Goal: Navigation & Orientation: Find specific page/section

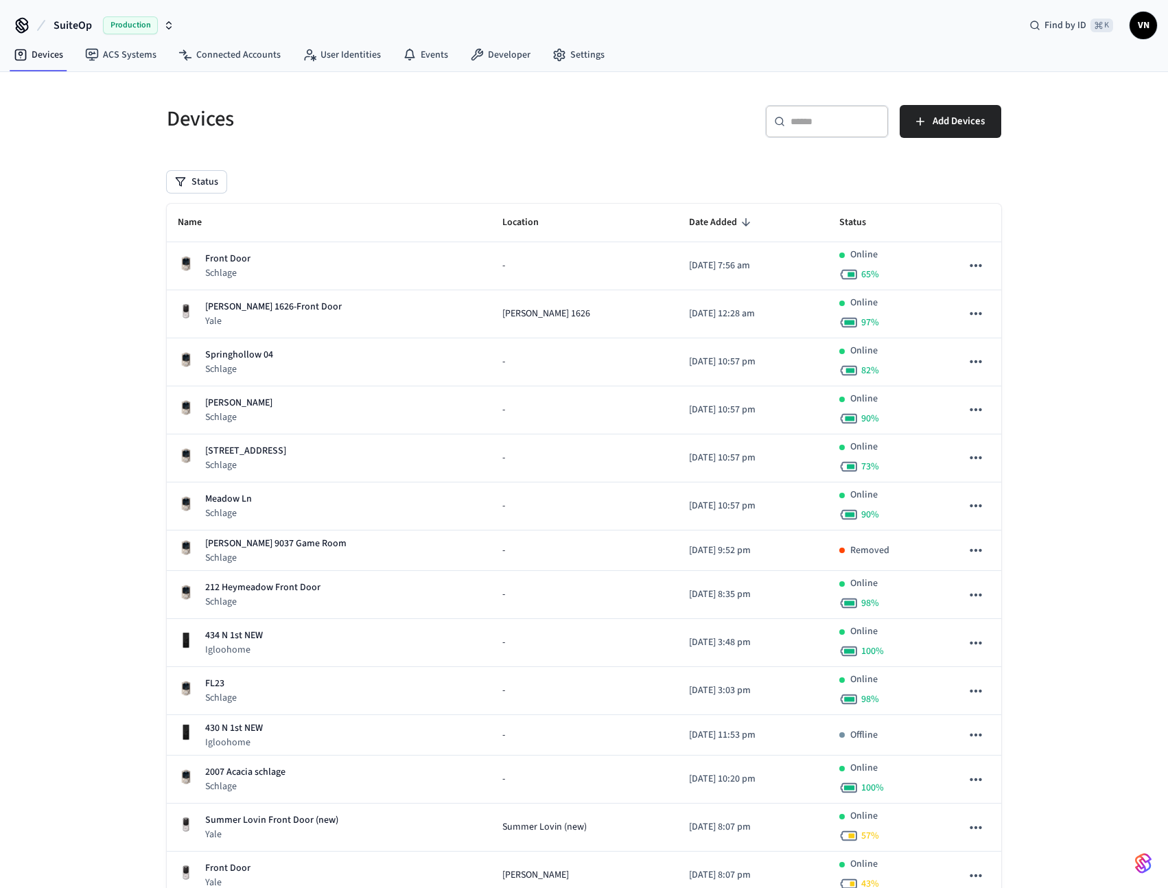
click at [120, 32] on span "Production" at bounding box center [130, 25] width 55 height 18
click at [106, 120] on div "SuiteOp Production" at bounding box center [111, 115] width 188 height 18
click at [123, 29] on span "Production" at bounding box center [130, 25] width 55 height 18
click at [121, 84] on span "[PERSON_NAME]'s Sandbox" at bounding box center [73, 89] width 113 height 14
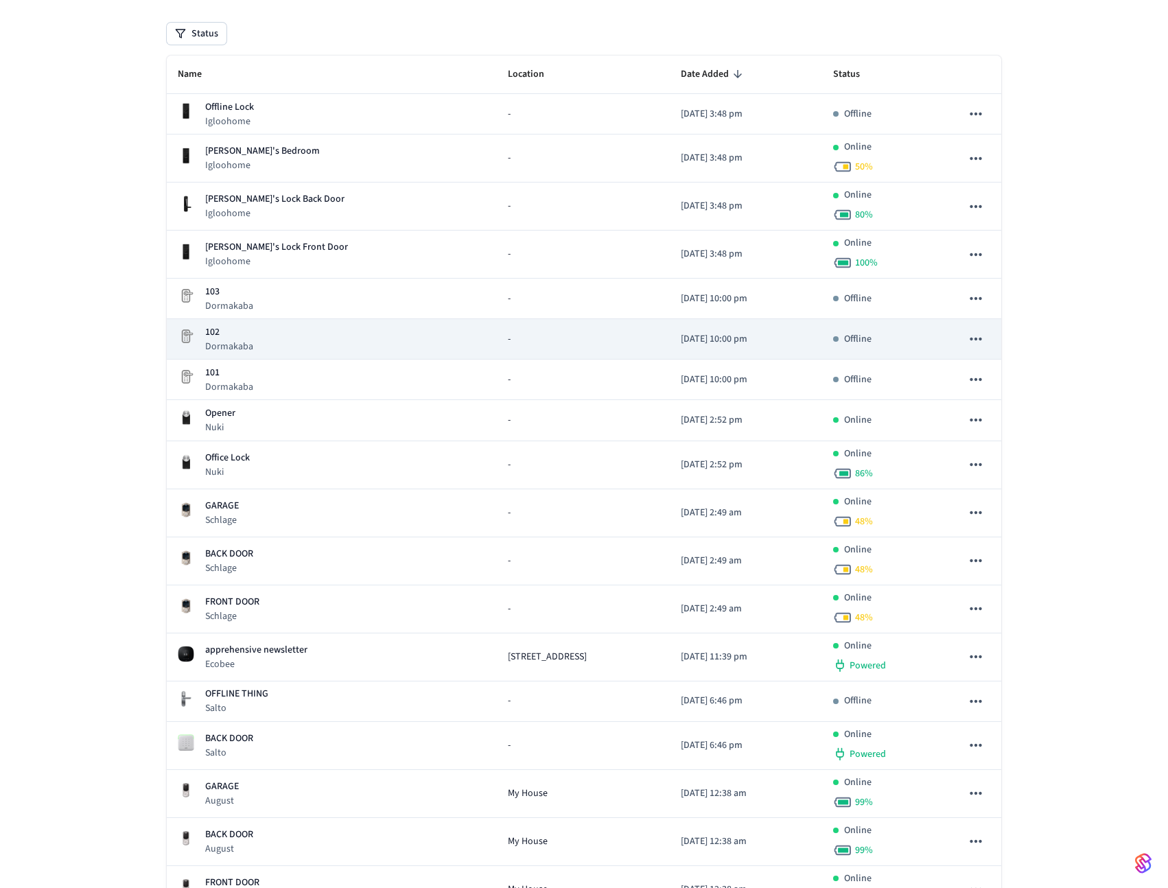
scroll to position [260, 0]
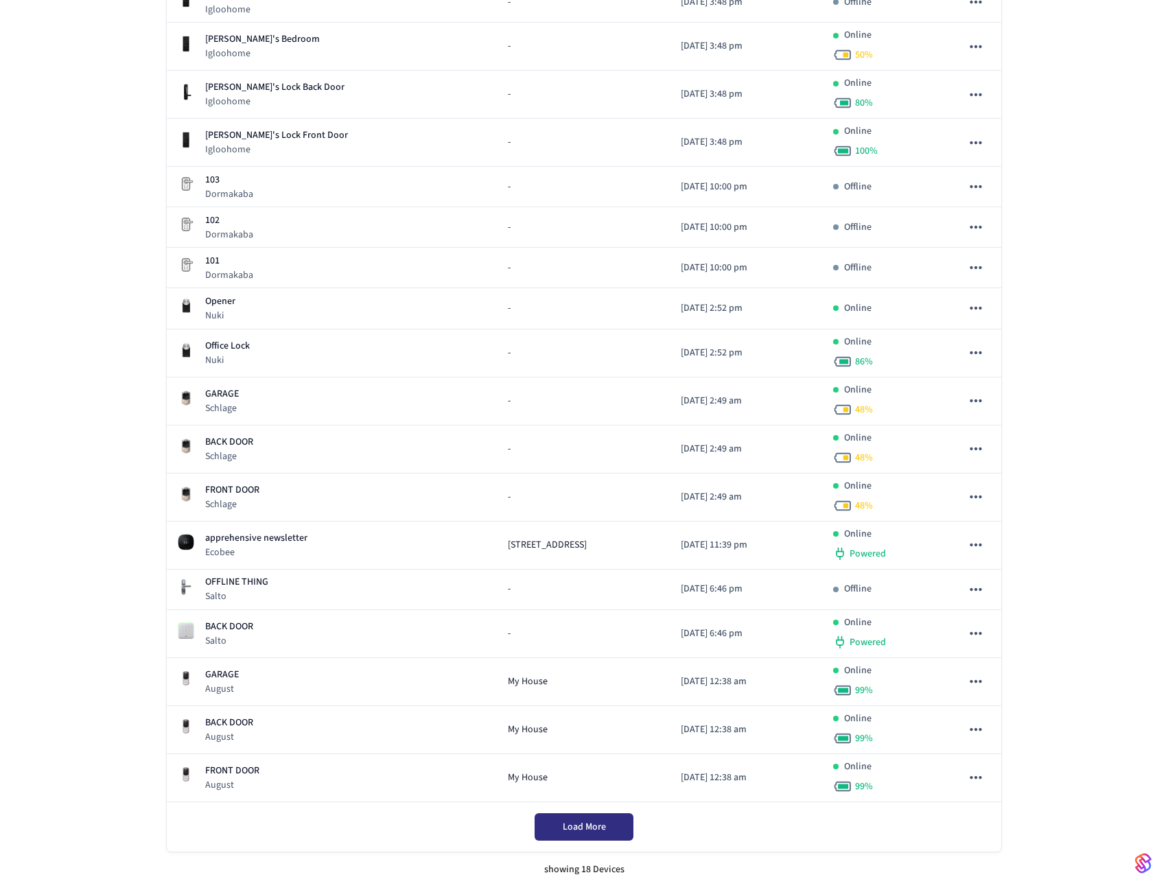
click at [593, 827] on span "Load More" at bounding box center [584, 827] width 43 height 14
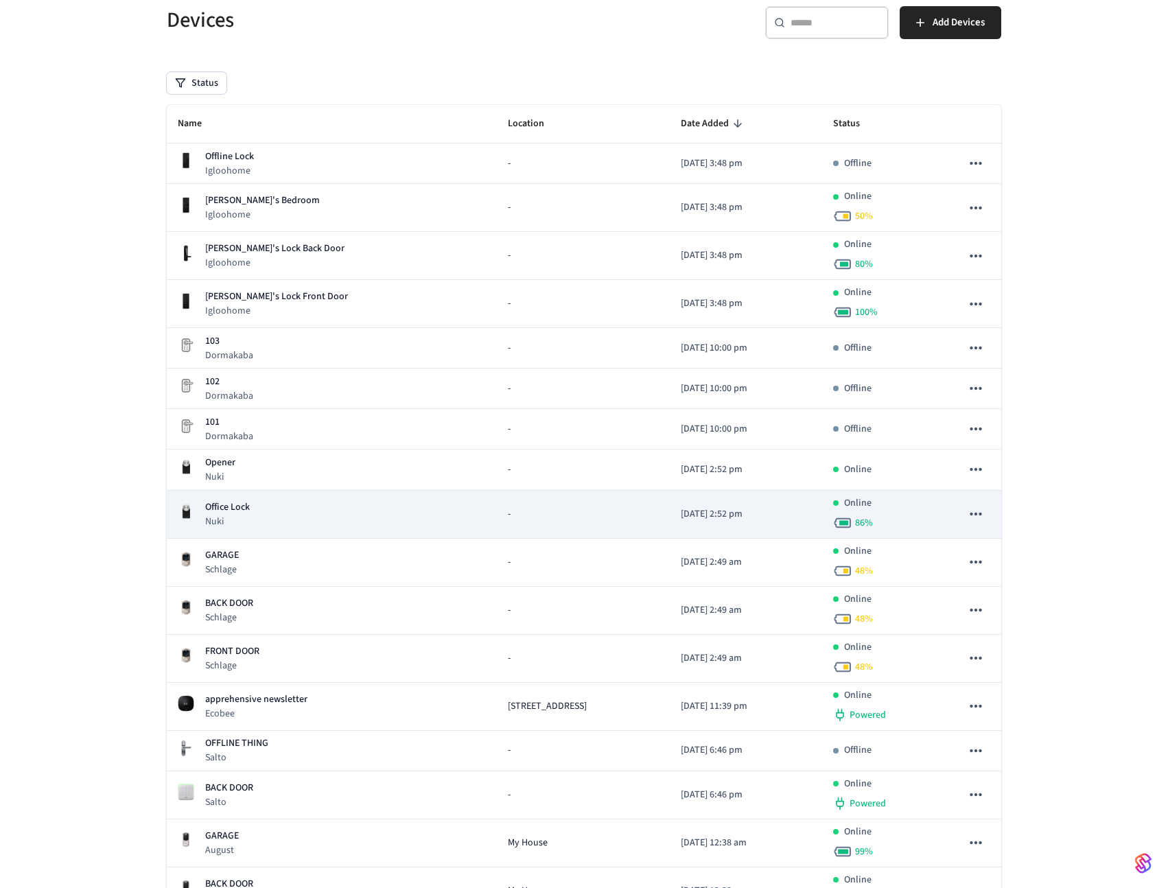
scroll to position [0, 0]
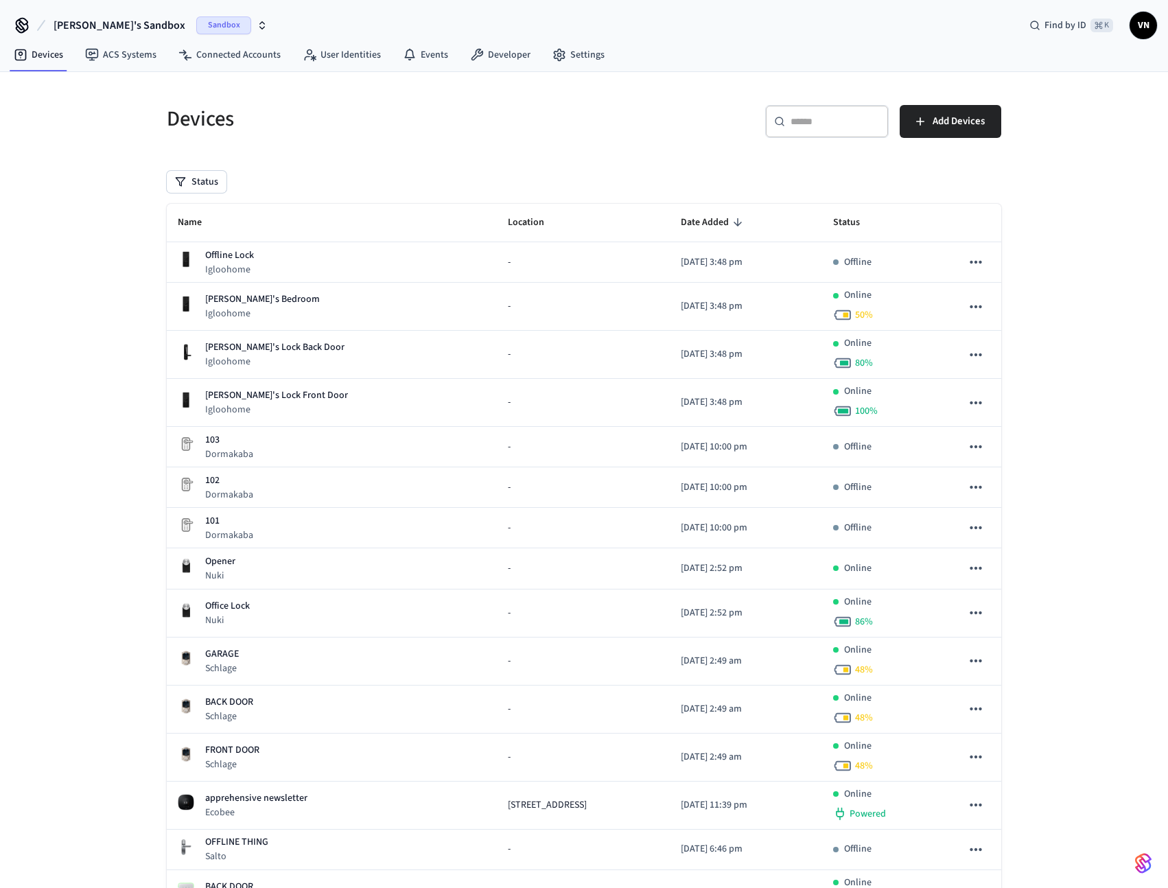
click at [174, 25] on span "[PERSON_NAME]'s Sandbox" at bounding box center [120, 25] width 132 height 16
click at [173, 106] on div "SuiteOp Production" at bounding box center [165, 115] width 188 height 18
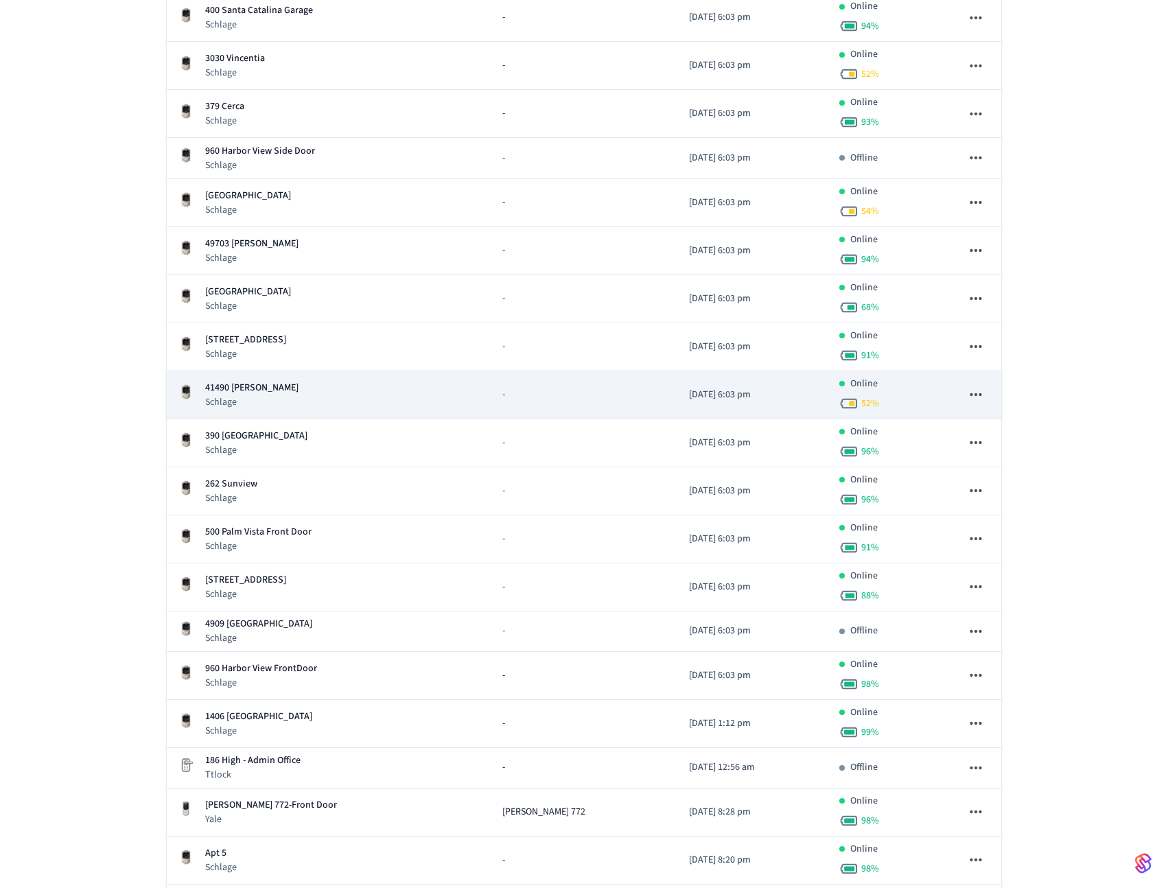
scroll to position [4182, 0]
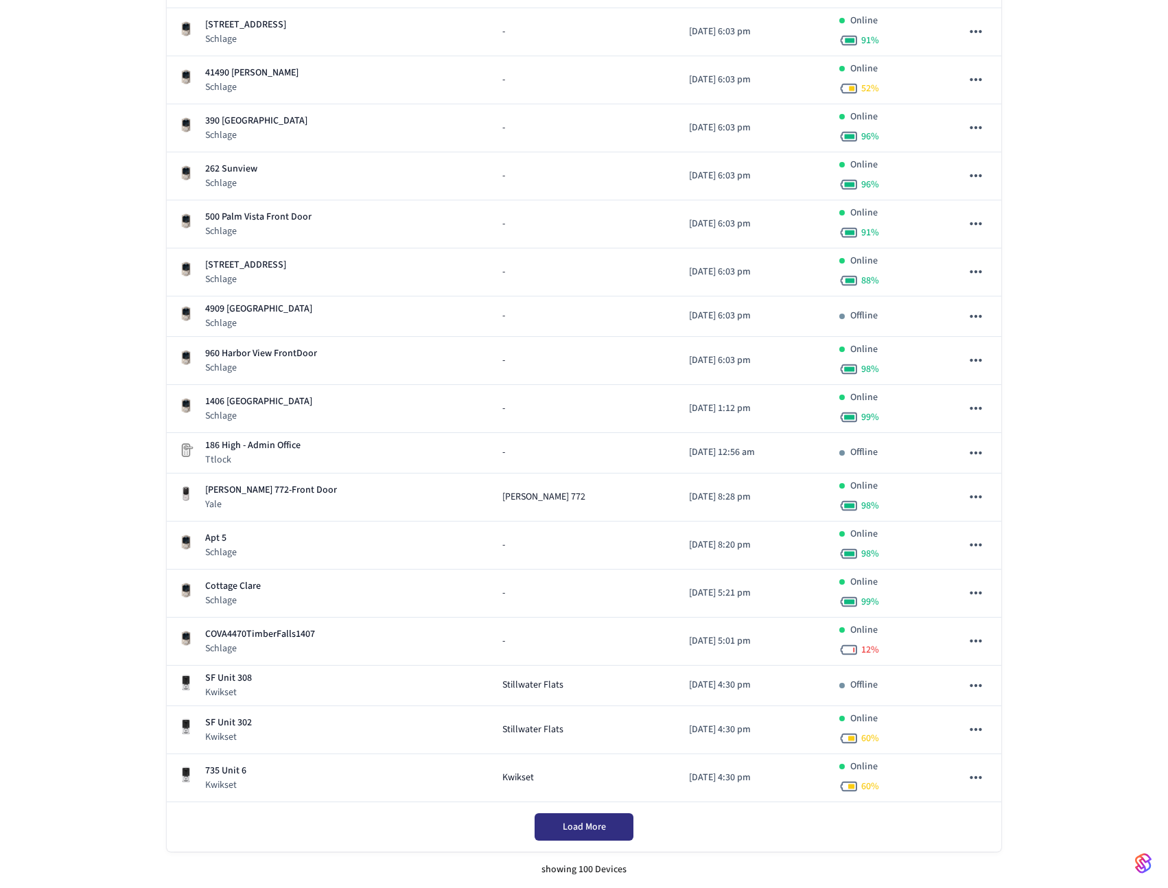
click at [613, 824] on button "Load More" at bounding box center [583, 826] width 99 height 27
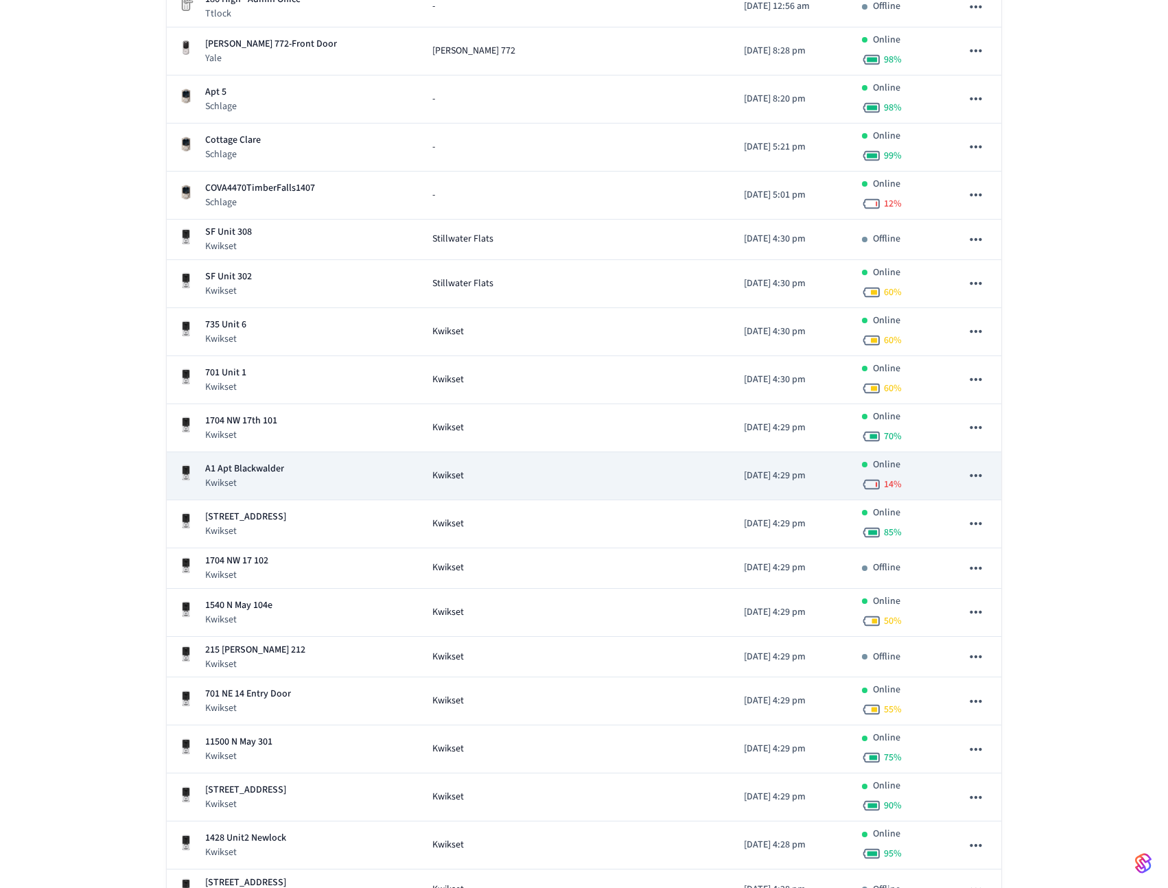
scroll to position [5043, 0]
